Goal: Information Seeking & Learning: Learn about a topic

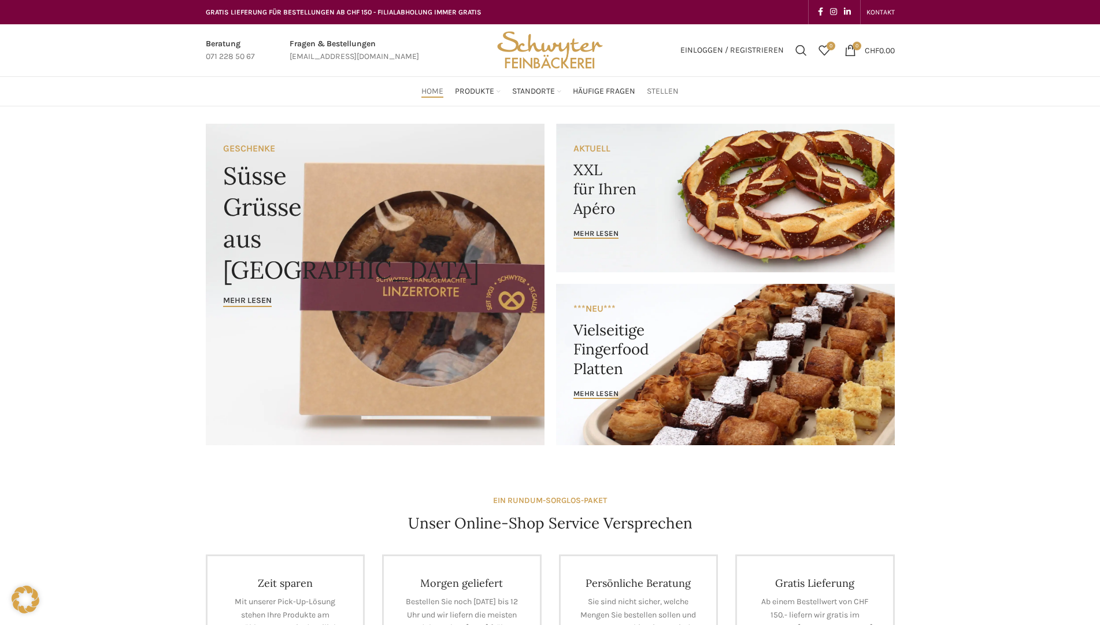
click at [657, 90] on span "Stellen" at bounding box center [663, 91] width 32 height 11
